Goal: Transaction & Acquisition: Purchase product/service

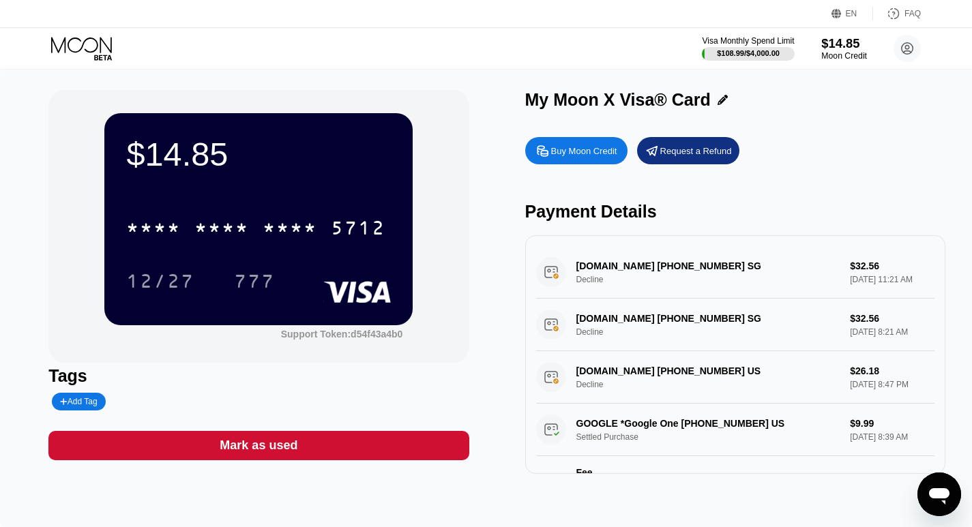
click at [835, 51] on div "Moon Credit" at bounding box center [845, 56] width 46 height 10
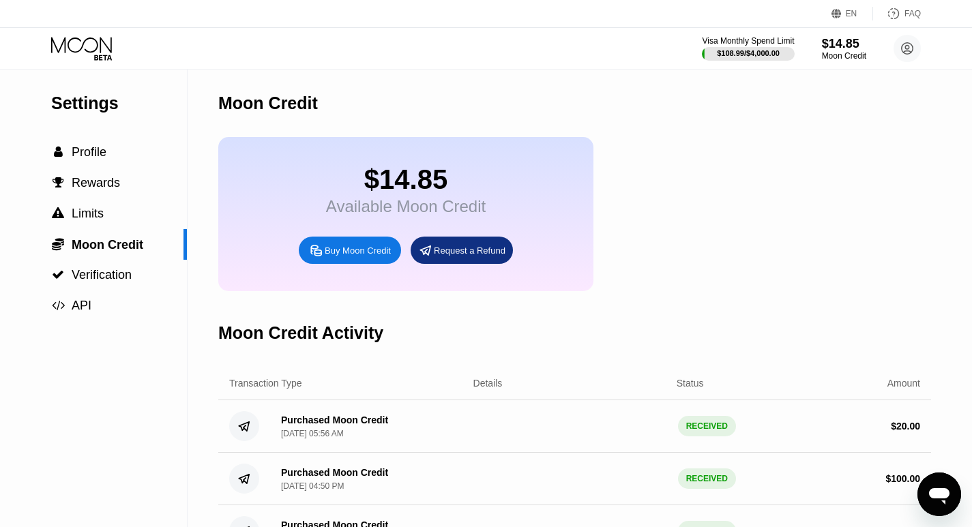
click at [366, 257] on div "Buy Moon Credit" at bounding box center [358, 251] width 66 height 12
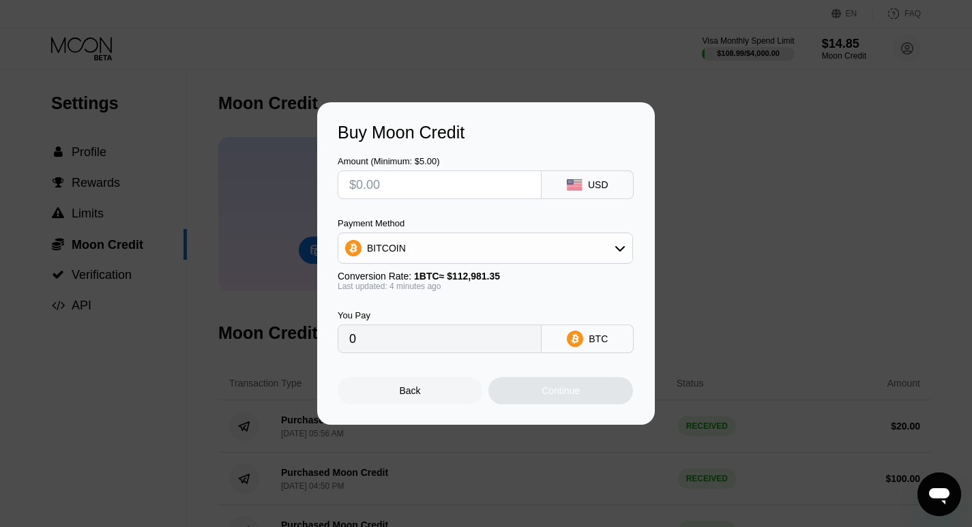
click at [476, 186] on input "text" at bounding box center [439, 184] width 181 height 27
type input "$2"
type input "0.00001769"
type input "$20"
type input "0.00017681"
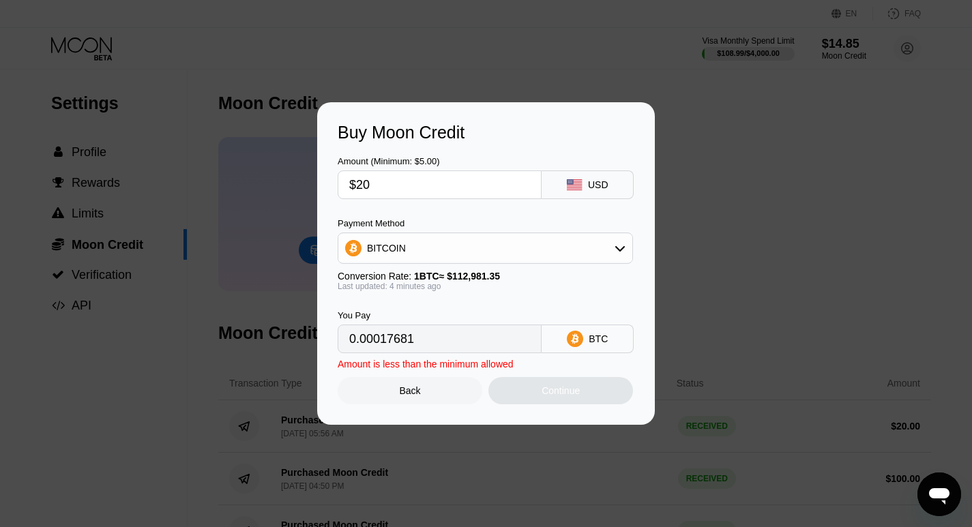
type input "$200"
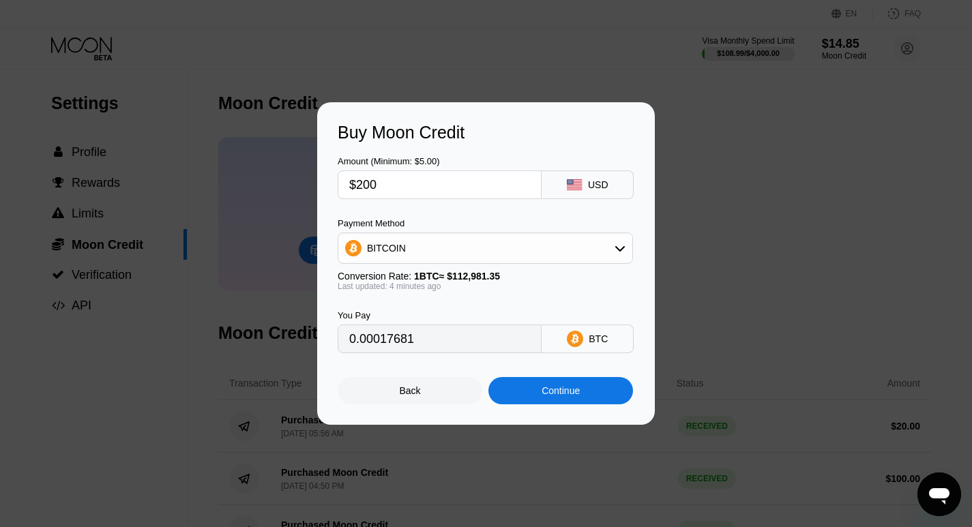
type input "0.00176810"
type input "$200"
click at [561, 396] on div "Continue" at bounding box center [561, 391] width 38 height 11
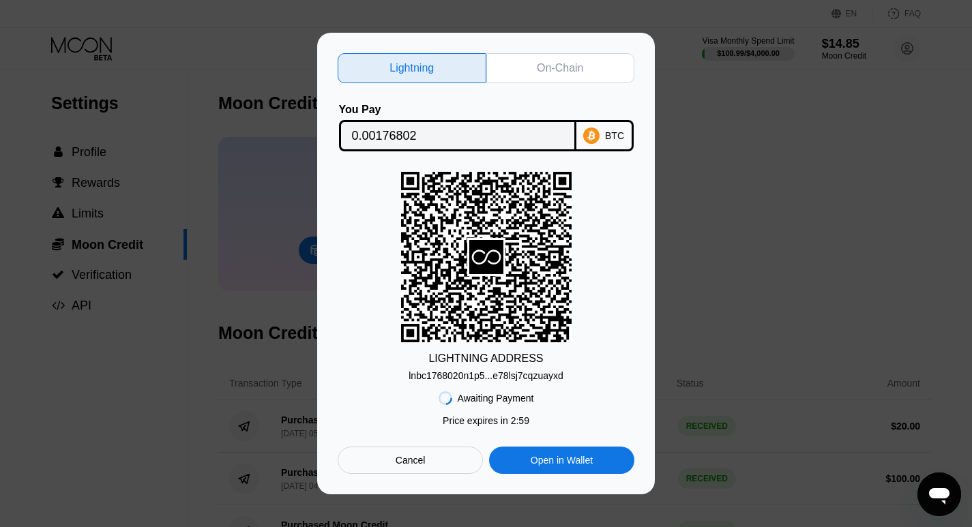
click at [535, 69] on div "On-Chain" at bounding box center [561, 68] width 149 height 30
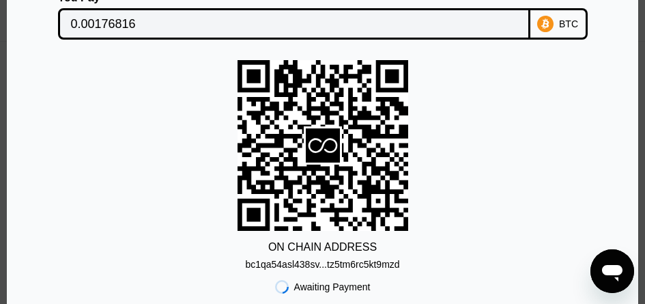
scroll to position [783, 0]
click at [356, 265] on div "bc1qa54asl438sv...tz5tm6rc5kt9mzd" at bounding box center [322, 264] width 154 height 11
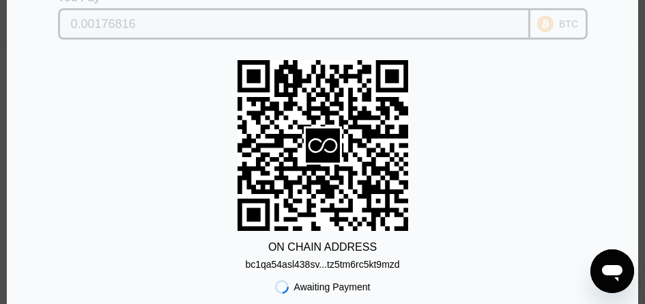
click at [143, 20] on input "0.00176816" at bounding box center [294, 23] width 446 height 27
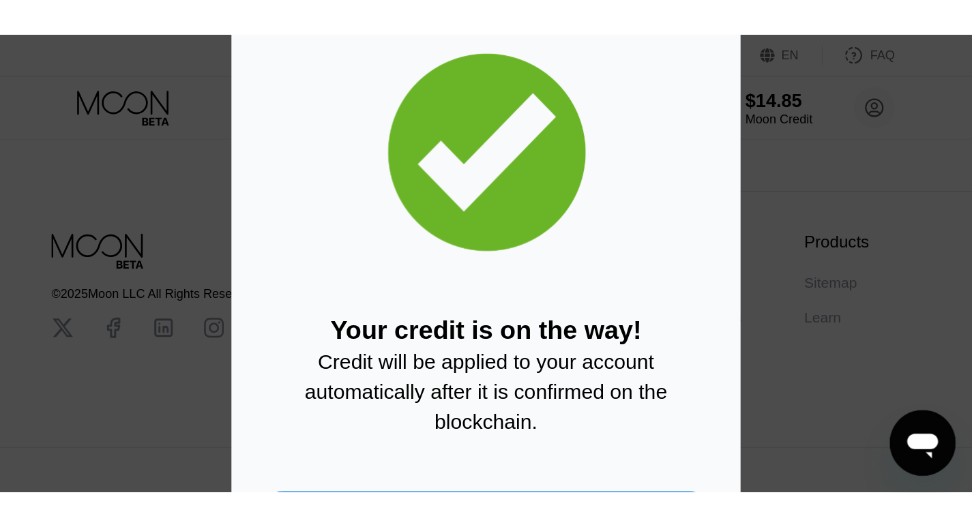
scroll to position [545, 0]
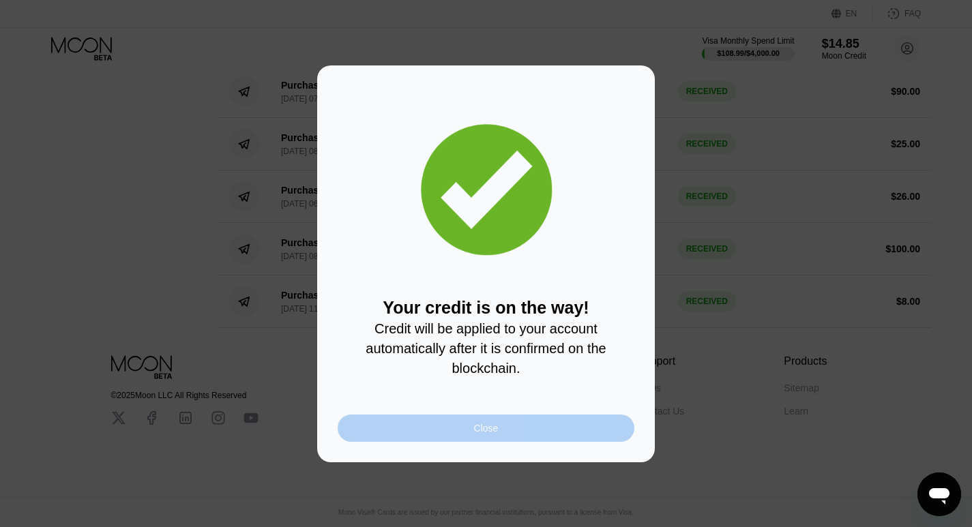
click at [456, 430] on div "Close" at bounding box center [486, 428] width 297 height 27
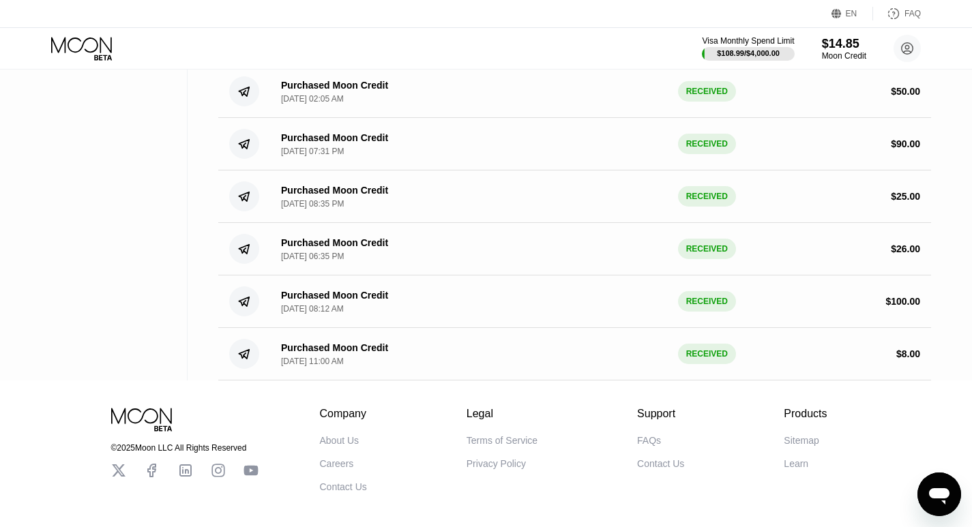
scroll to position [0, 0]
